Goal: Contribute content

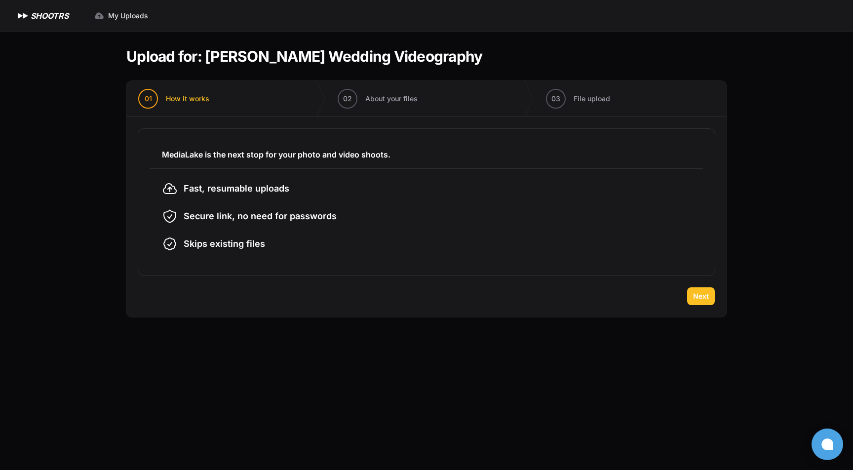
click at [708, 298] on span "Next" at bounding box center [701, 296] width 16 height 10
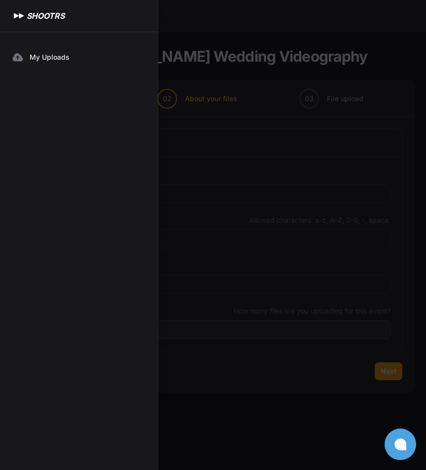
click at [167, 327] on div at bounding box center [213, 235] width 426 height 470
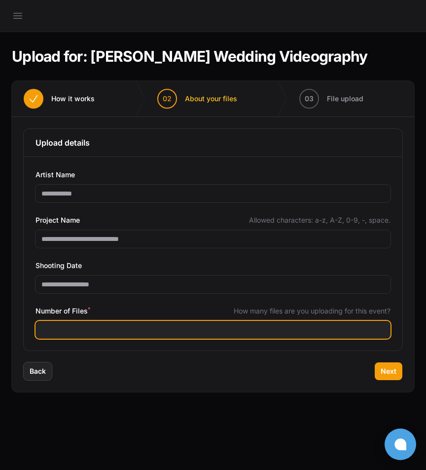
click at [159, 331] on input "Number of Files *" at bounding box center [213, 330] width 355 height 18
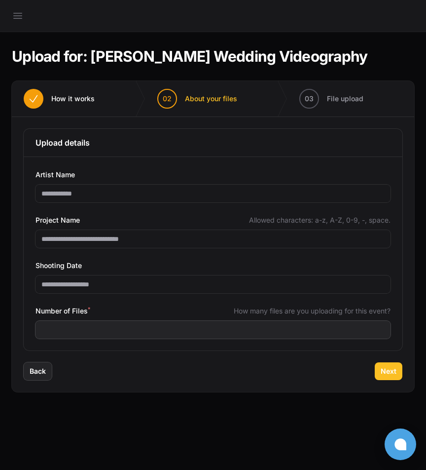
click at [388, 373] on span "Next" at bounding box center [389, 371] width 16 height 10
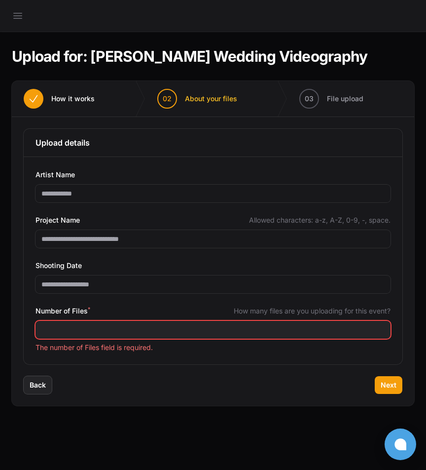
click at [232, 335] on input "Number of Files *" at bounding box center [213, 330] width 355 height 18
type input "***"
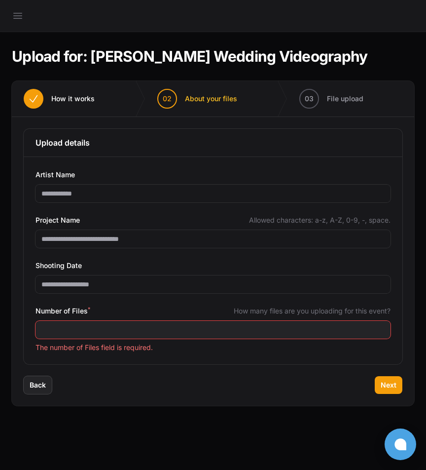
click at [405, 385] on div "Back Next" at bounding box center [213, 391] width 403 height 30
click at [381, 385] on span "Next" at bounding box center [389, 385] width 16 height 10
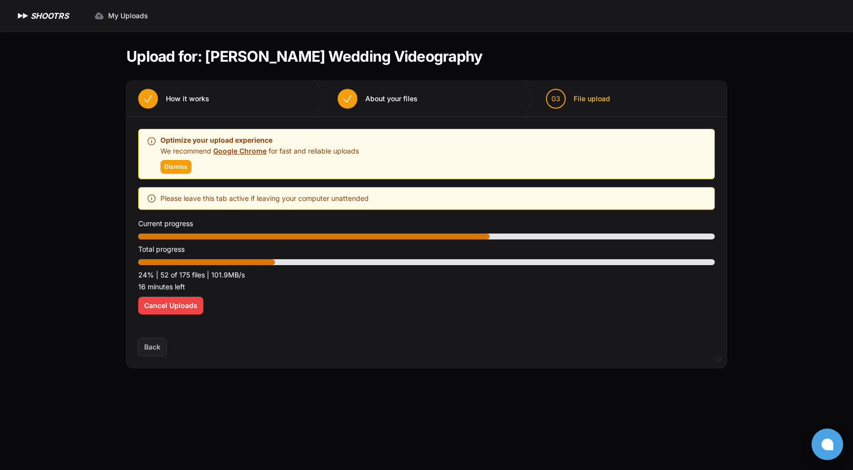
click at [60, 213] on div "Expand sidebar Collapse sidebar SHOOTRS SHOOTRS My Uploads" at bounding box center [426, 235] width 853 height 470
